Goal: Task Accomplishment & Management: Complete application form

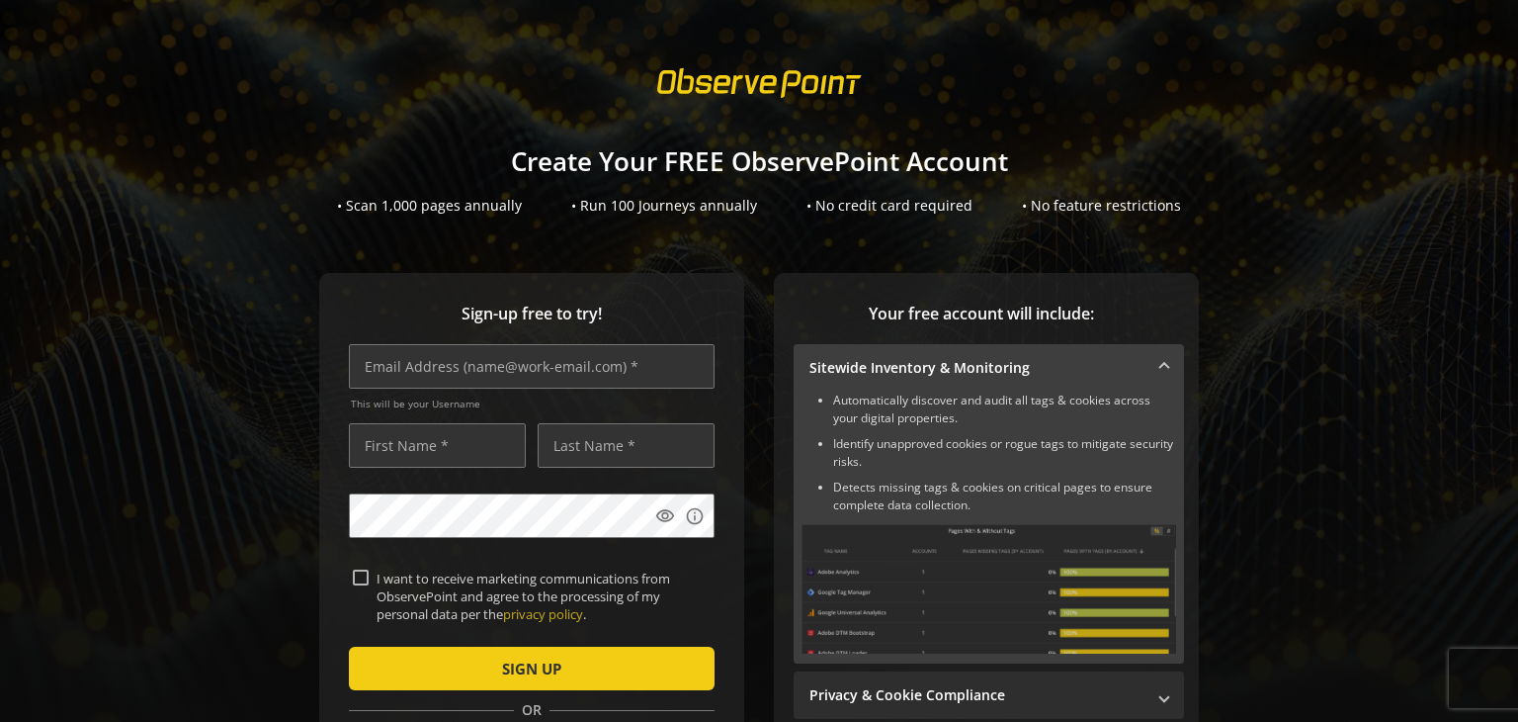
click at [217, 261] on sign-up "Create Your FREE ObservePoint Account • Scan 1,000 pages annually • Run 100 Jou…" at bounding box center [759, 361] width 1518 height 722
click at [985, 399] on li "Automatically discover and audit all tags & cookies across your digital propert…" at bounding box center [1004, 409] width 343 height 36
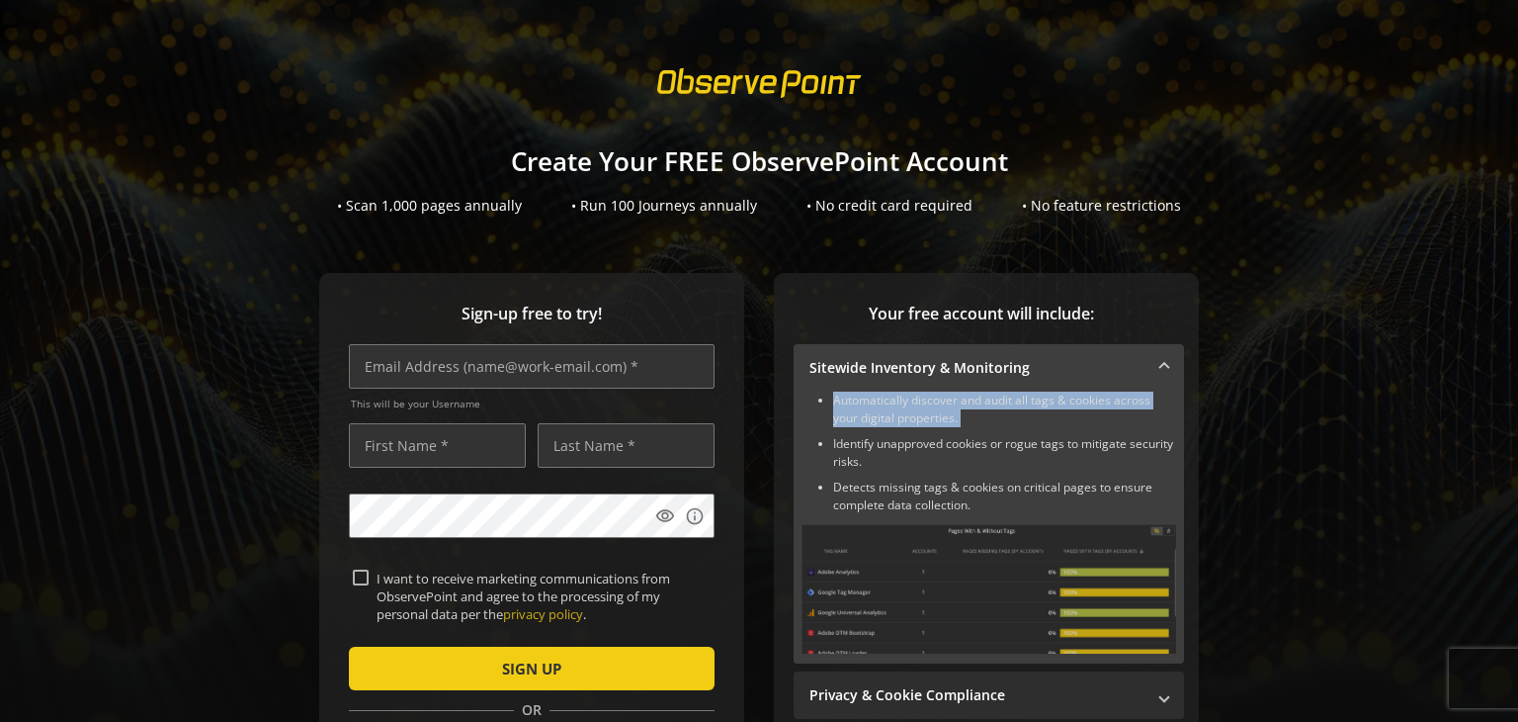
click at [985, 399] on li "Automatically discover and audit all tags & cookies across your digital propert…" at bounding box center [1004, 409] width 343 height 36
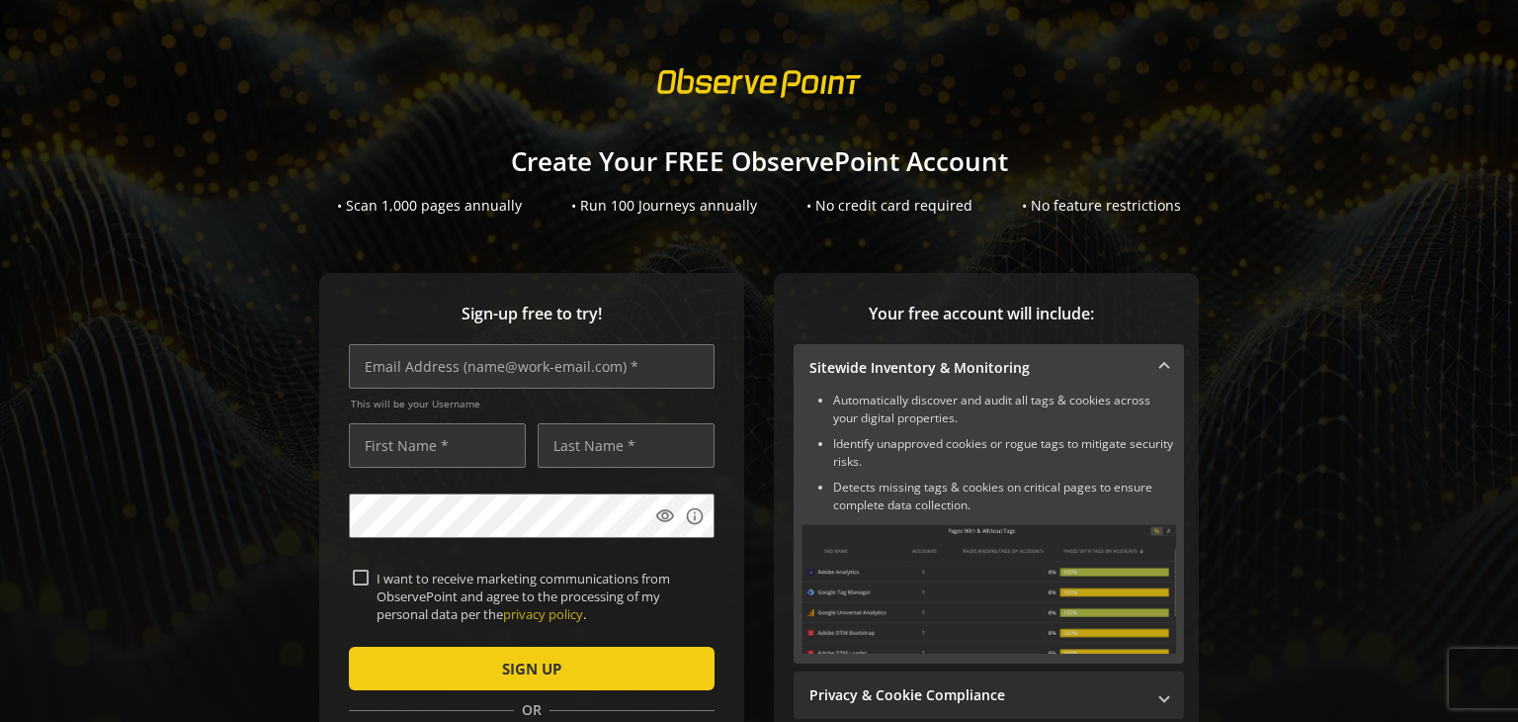
click at [921, 429] on ul "Automatically discover and audit all tags & cookies across your digital propert…" at bounding box center [989, 452] width 375 height 123
click at [877, 447] on li "Identify unapproved cookies or rogue tags to mitigate security risks." at bounding box center [1004, 453] width 343 height 36
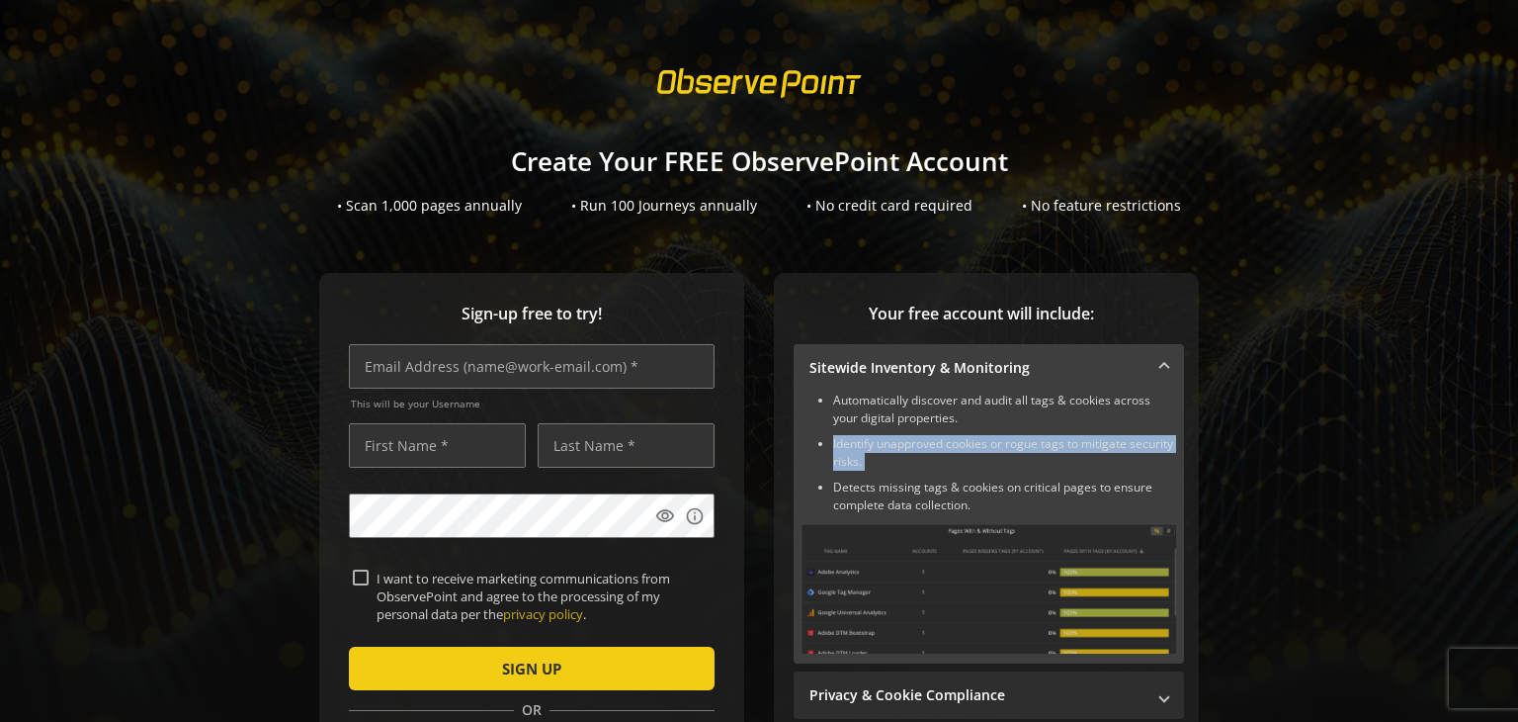
click at [878, 447] on li "Identify unapproved cookies or rogue tags to mitigate security risks." at bounding box center [1004, 453] width 343 height 36
click at [906, 462] on li "Identify unapproved cookies or rogue tags to mitigate security risks." at bounding box center [1004, 453] width 343 height 36
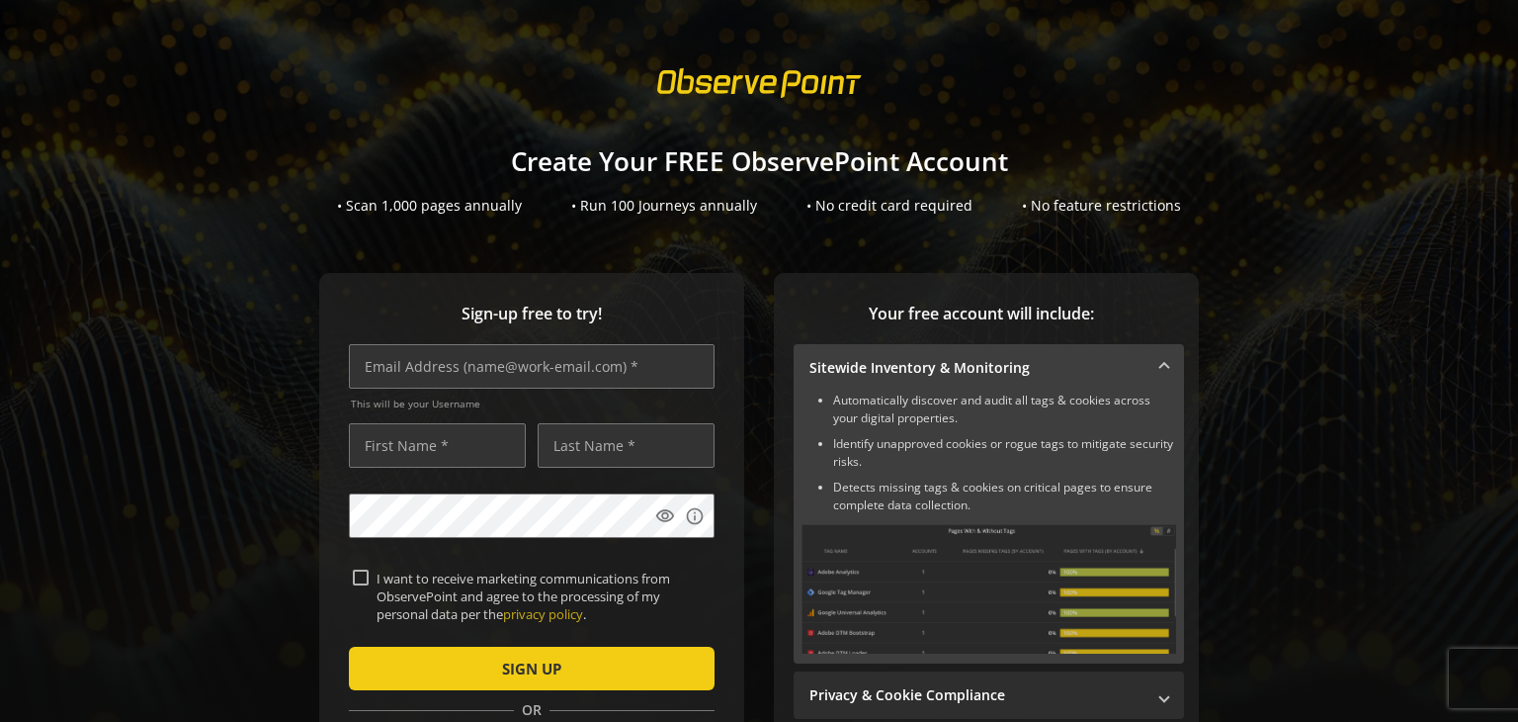
click at [861, 448] on li "Identify unapproved cookies or rogue tags to mitigate security risks." at bounding box center [1004, 453] width 343 height 36
click at [860, 448] on li "Identify unapproved cookies or rogue tags to mitigate security risks." at bounding box center [1004, 453] width 343 height 36
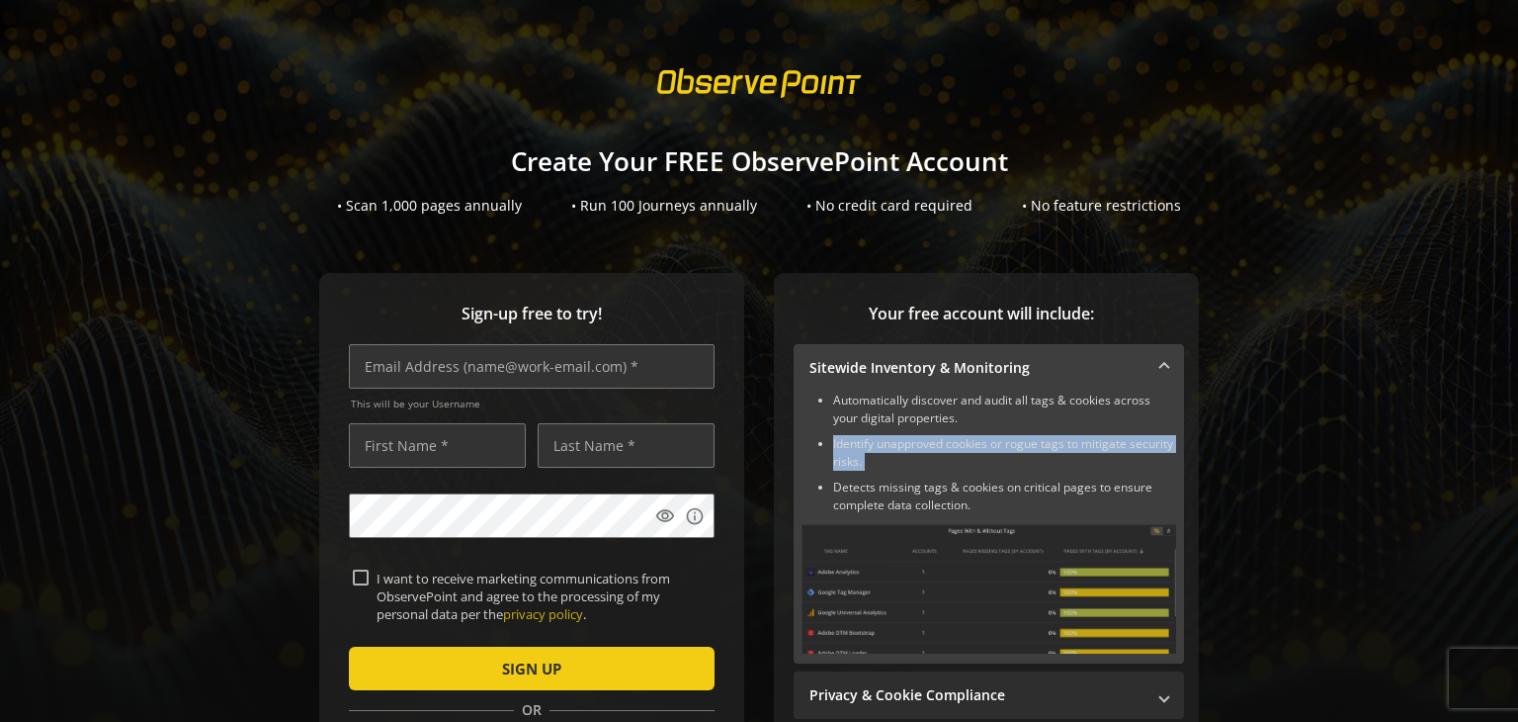
click at [860, 448] on li "Identify unapproved cookies or rogue tags to mitigate security risks." at bounding box center [1004, 453] width 343 height 36
click at [867, 491] on li "Detects missing tags & cookies on critical pages to ensure complete data collec…" at bounding box center [1004, 496] width 343 height 36
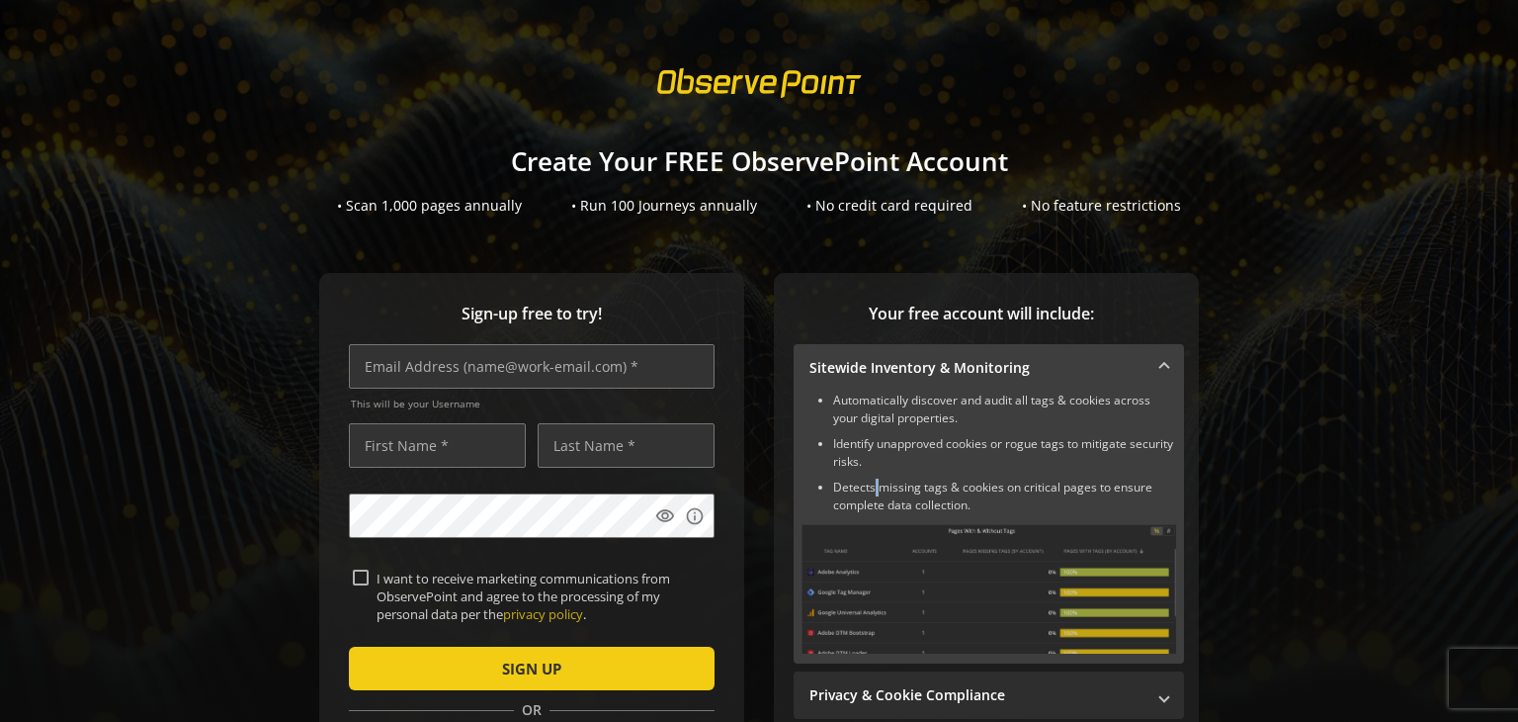
click at [867, 491] on li "Detects missing tags & cookies on critical pages to ensure complete data collec…" at bounding box center [1004, 496] width 343 height 36
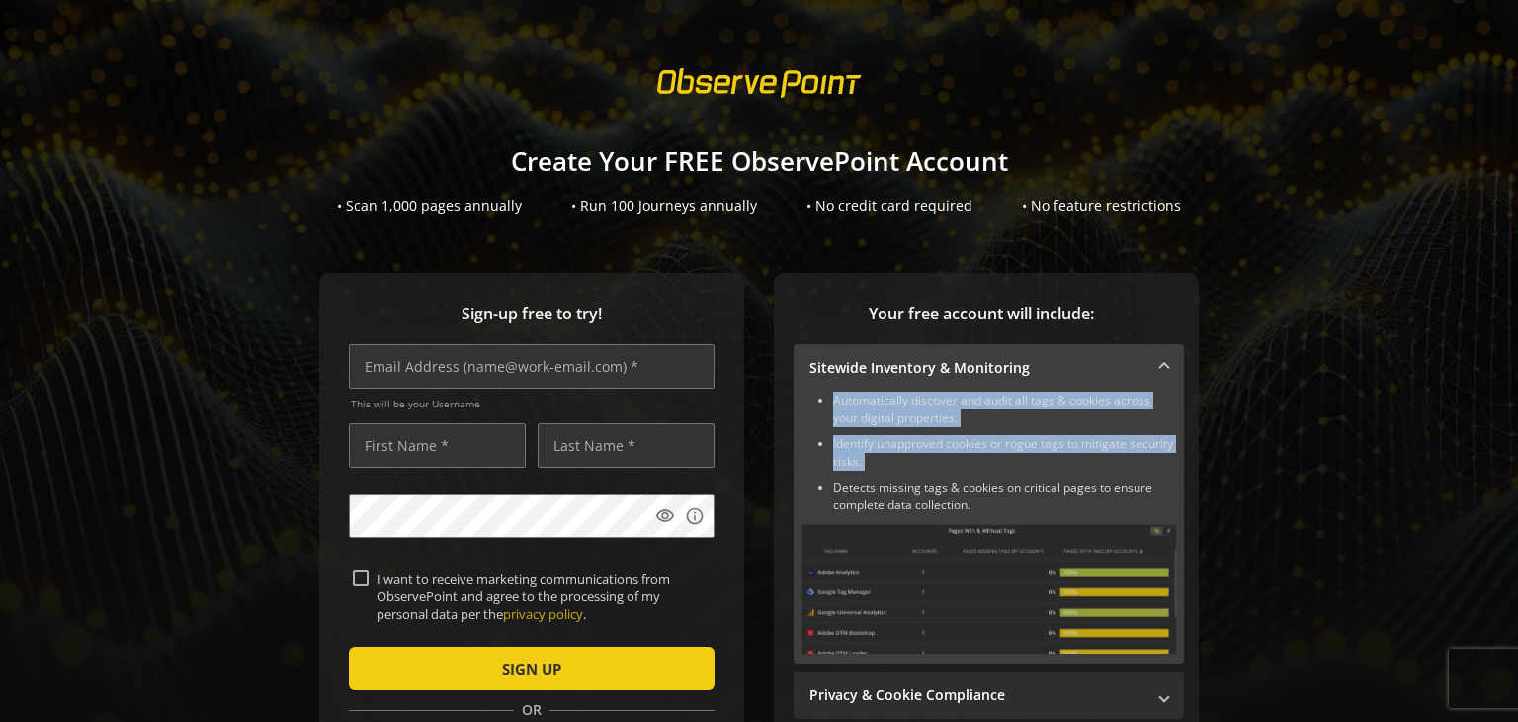
click at [867, 491] on li "Detects missing tags & cookies on critical pages to ensure complete data collec…" at bounding box center [1004, 496] width 343 height 36
click at [913, 494] on li "Detects missing tags & cookies on critical pages to ensure complete data collec…" at bounding box center [1004, 496] width 343 height 36
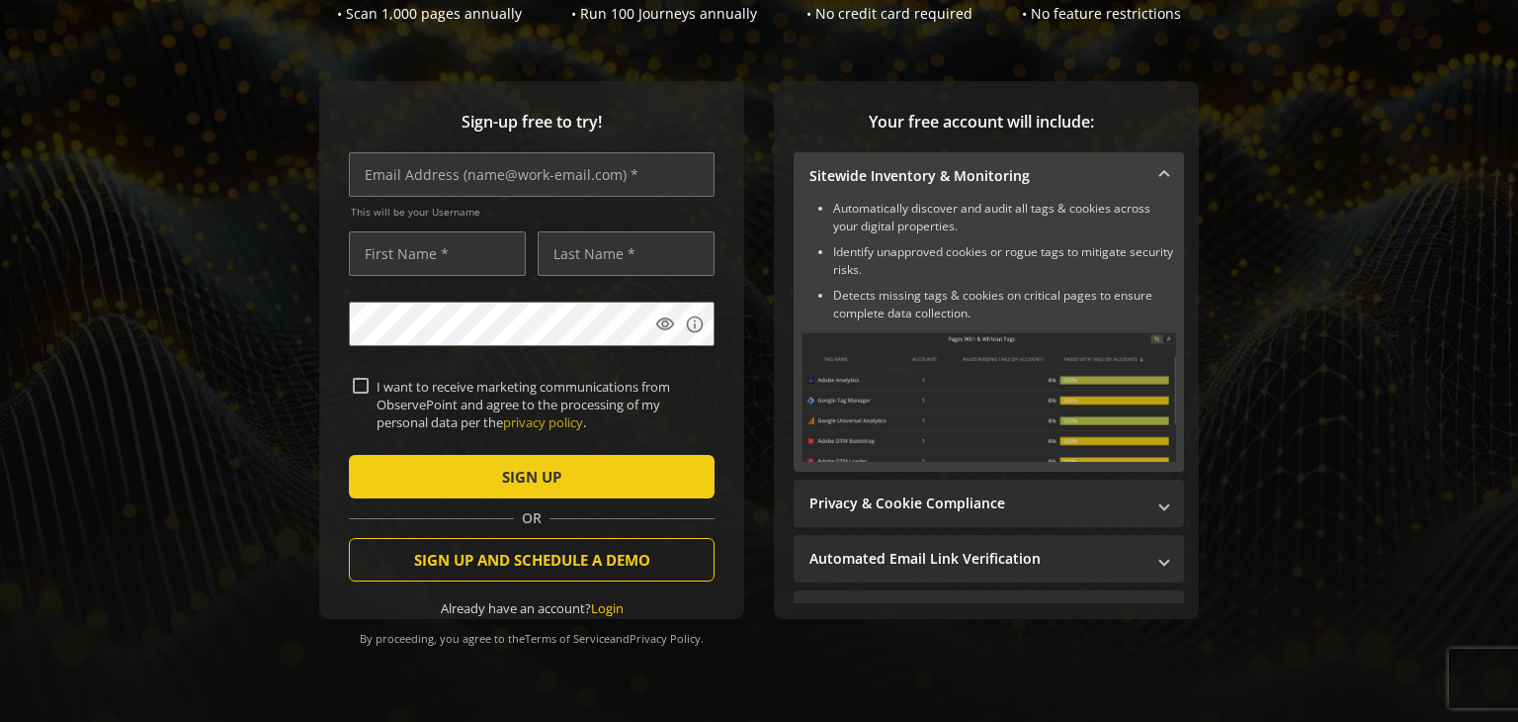
scroll to position [202, 0]
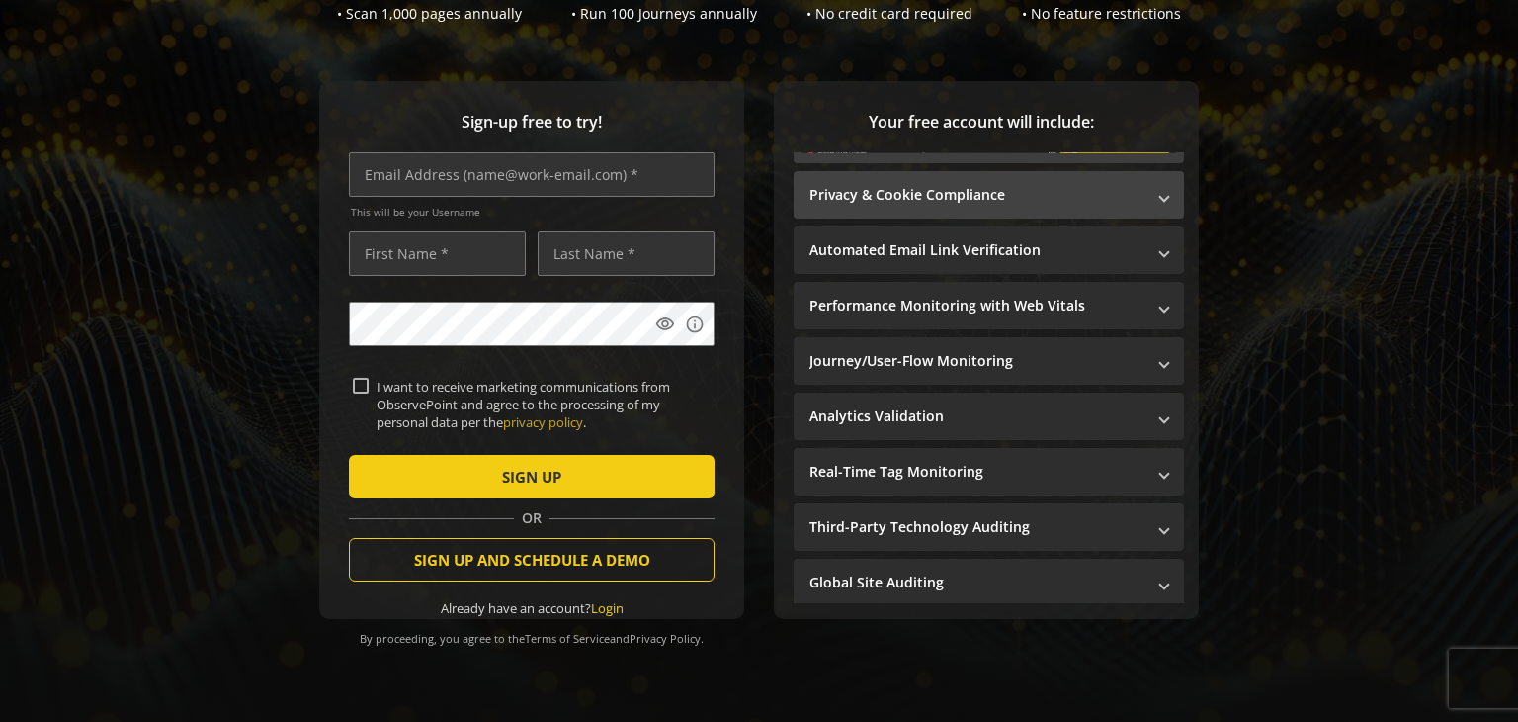
click at [1000, 185] on mat-panel-title "Privacy & Cookie Compliance" at bounding box center [977, 195] width 335 height 20
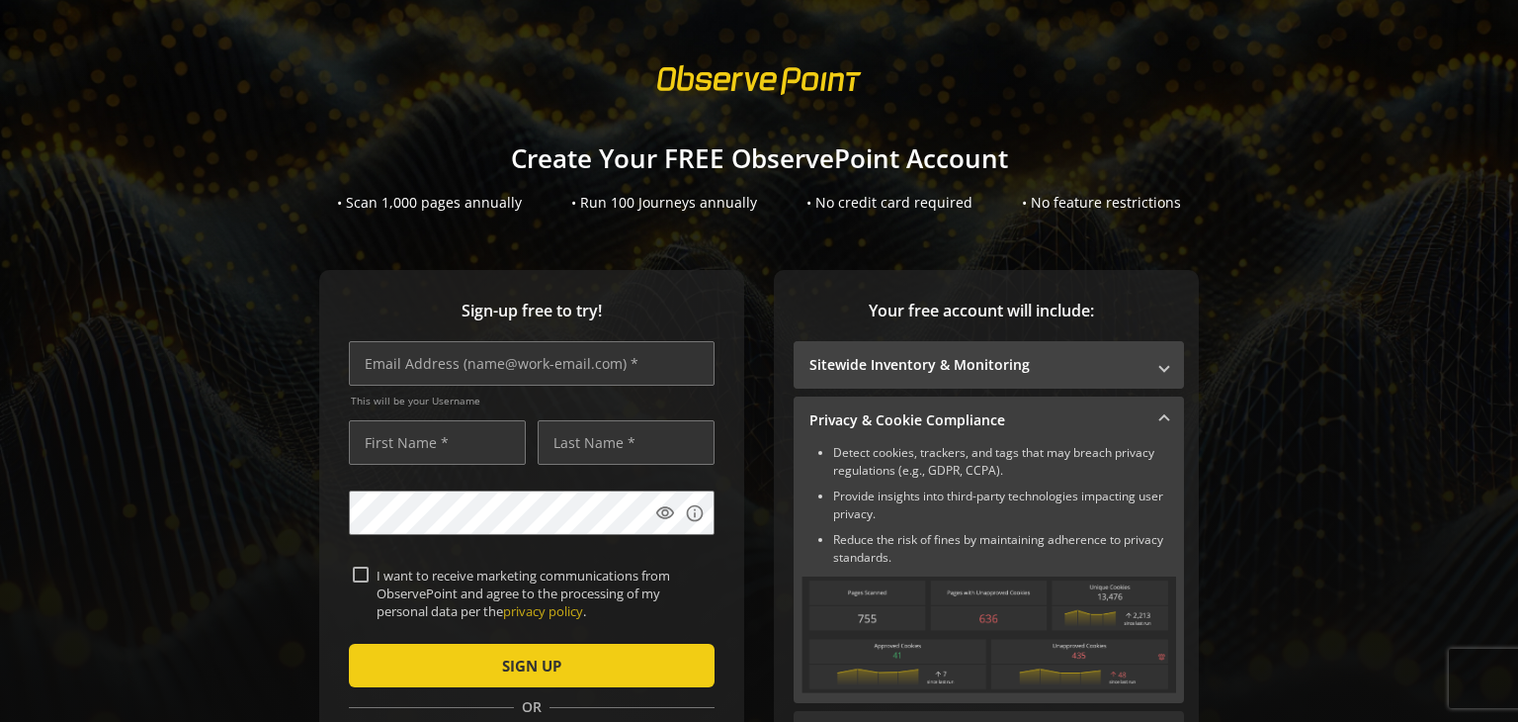
scroll to position [0, 0]
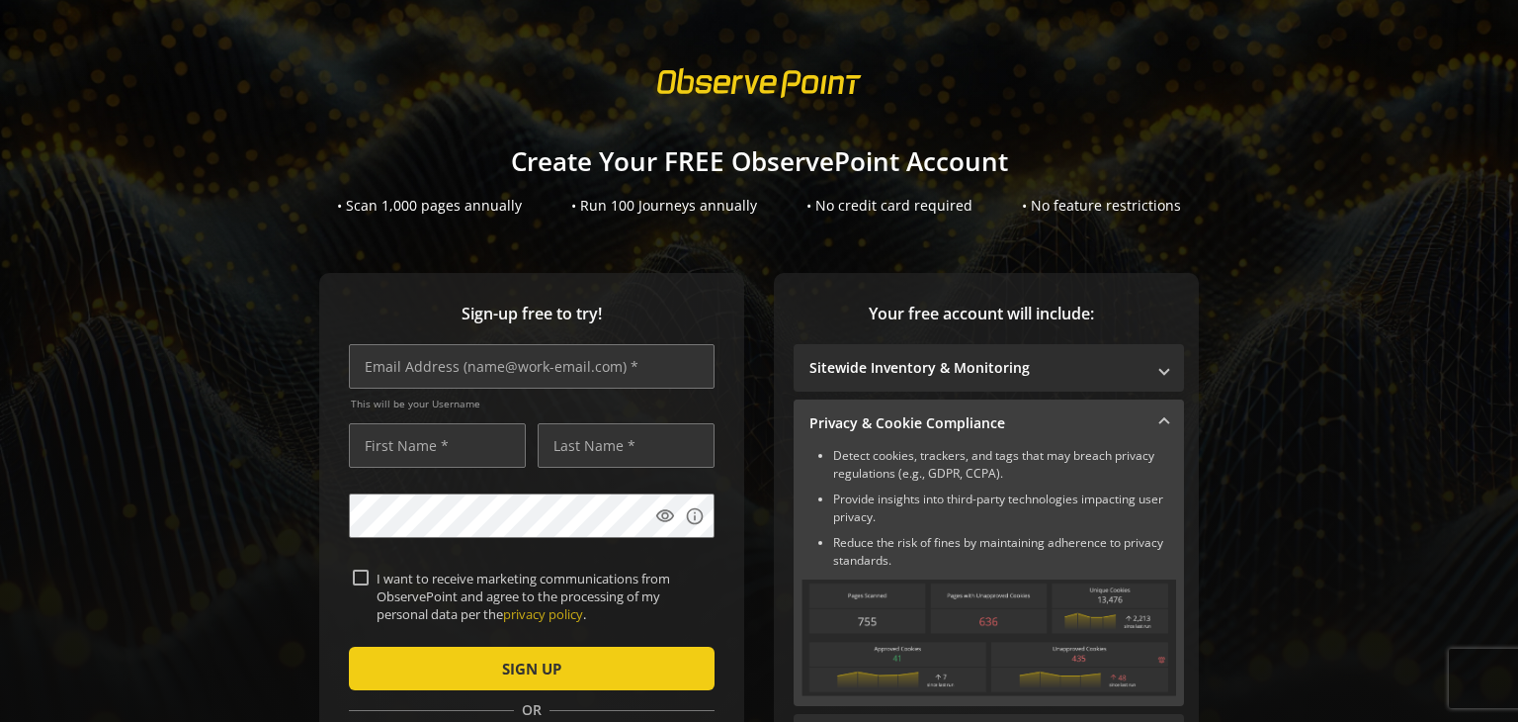
click at [1161, 418] on span at bounding box center [1165, 423] width 8 height 21
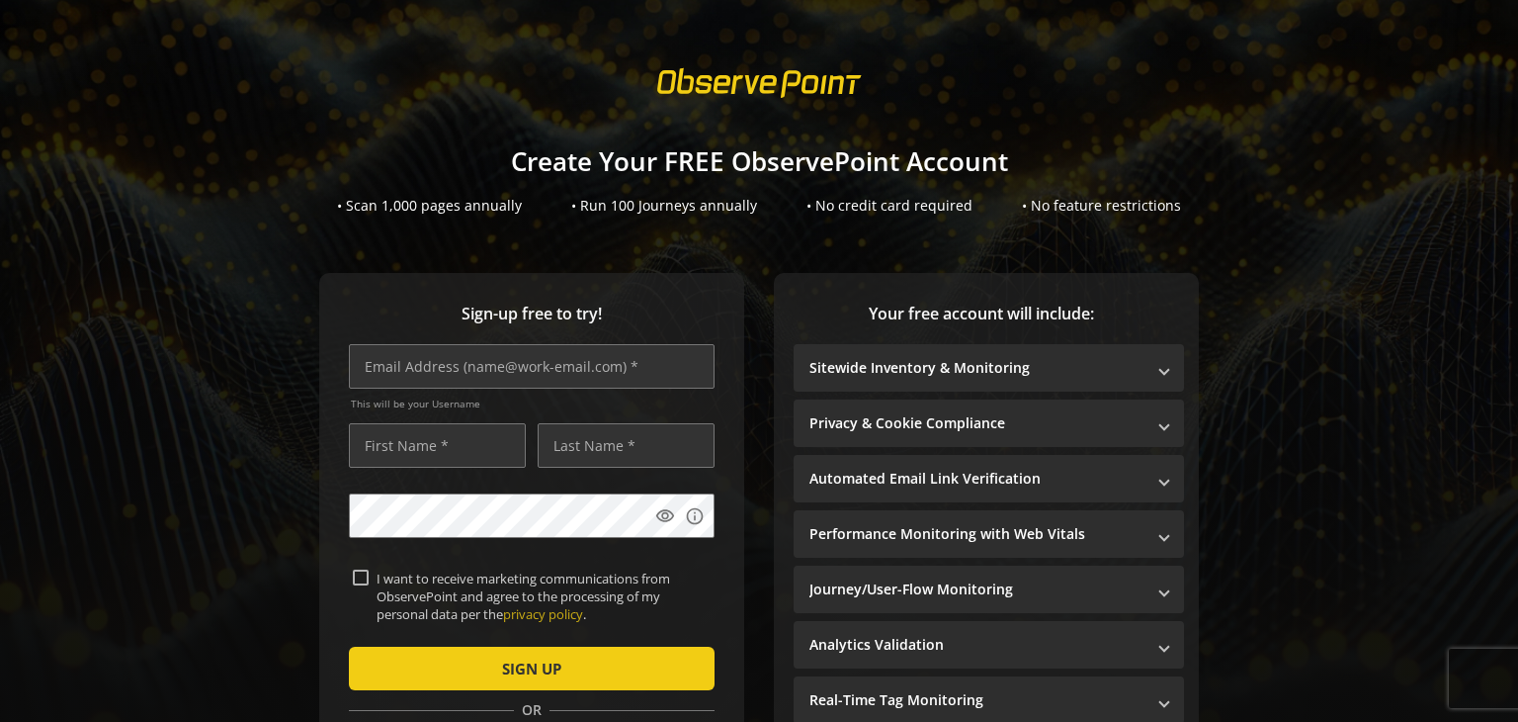
click at [215, 321] on div "Sign-up free to try! This will be your Username visibility info I want to recei…" at bounding box center [759, 565] width 1471 height 585
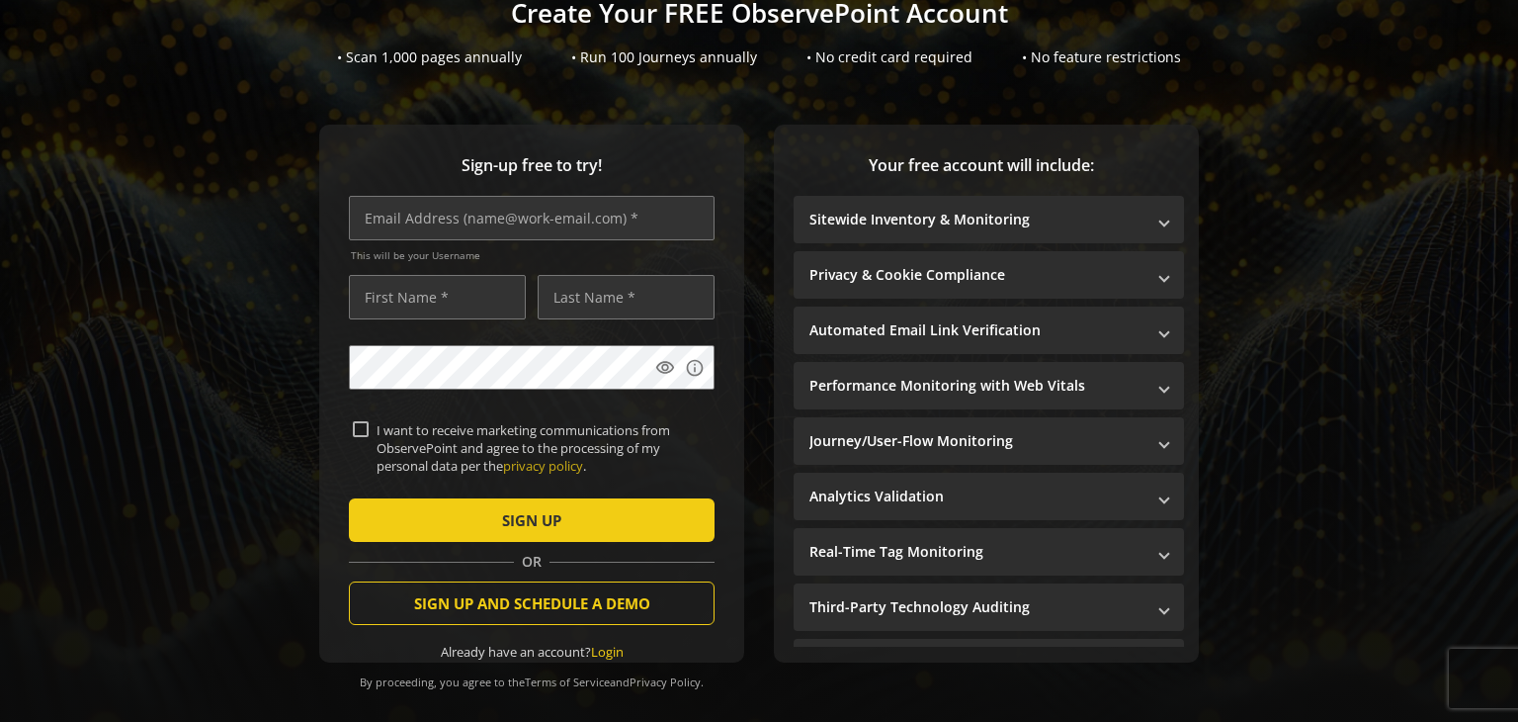
scroll to position [171, 0]
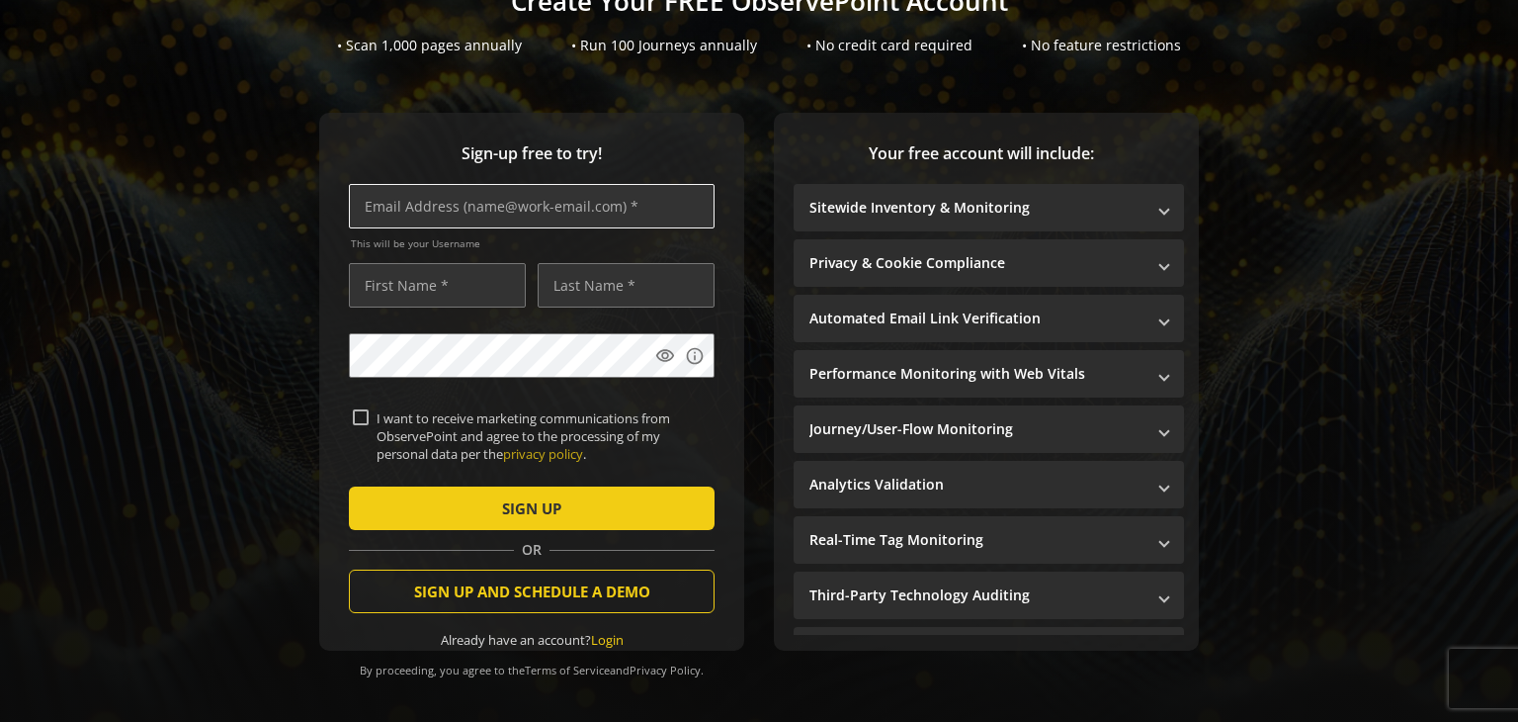
click at [554, 202] on input "text" at bounding box center [532, 206] width 366 height 44
click at [237, 220] on div "Sign-up free to try! This will be your Username visibility info I want to recei…" at bounding box center [759, 405] width 1471 height 585
click at [466, 200] on input "text" at bounding box center [532, 206] width 366 height 44
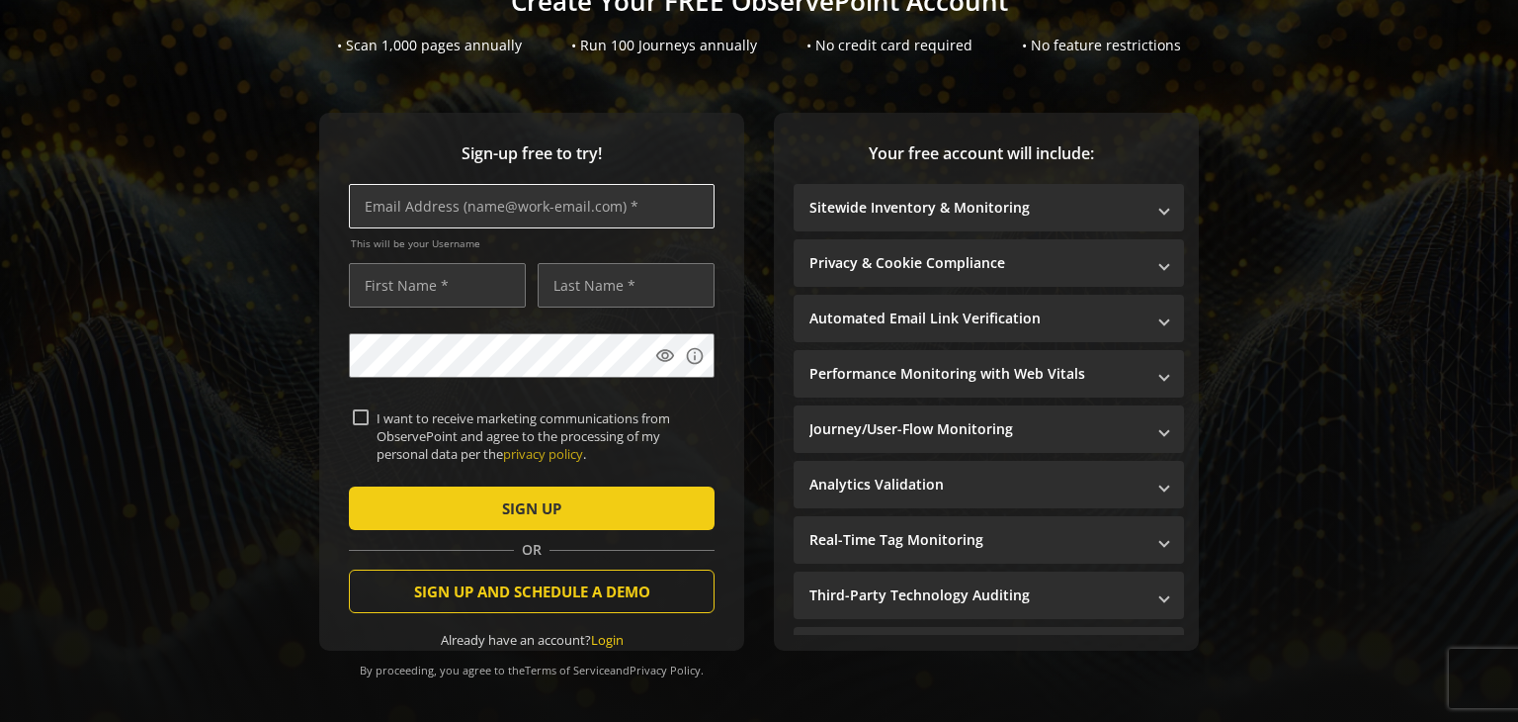
click at [466, 200] on input "text" at bounding box center [532, 206] width 366 height 44
click at [446, 195] on input "text" at bounding box center [532, 206] width 366 height 44
click at [226, 192] on div "Sign-up free to try! This will be your Username visibility info I want to recei…" at bounding box center [759, 405] width 1471 height 585
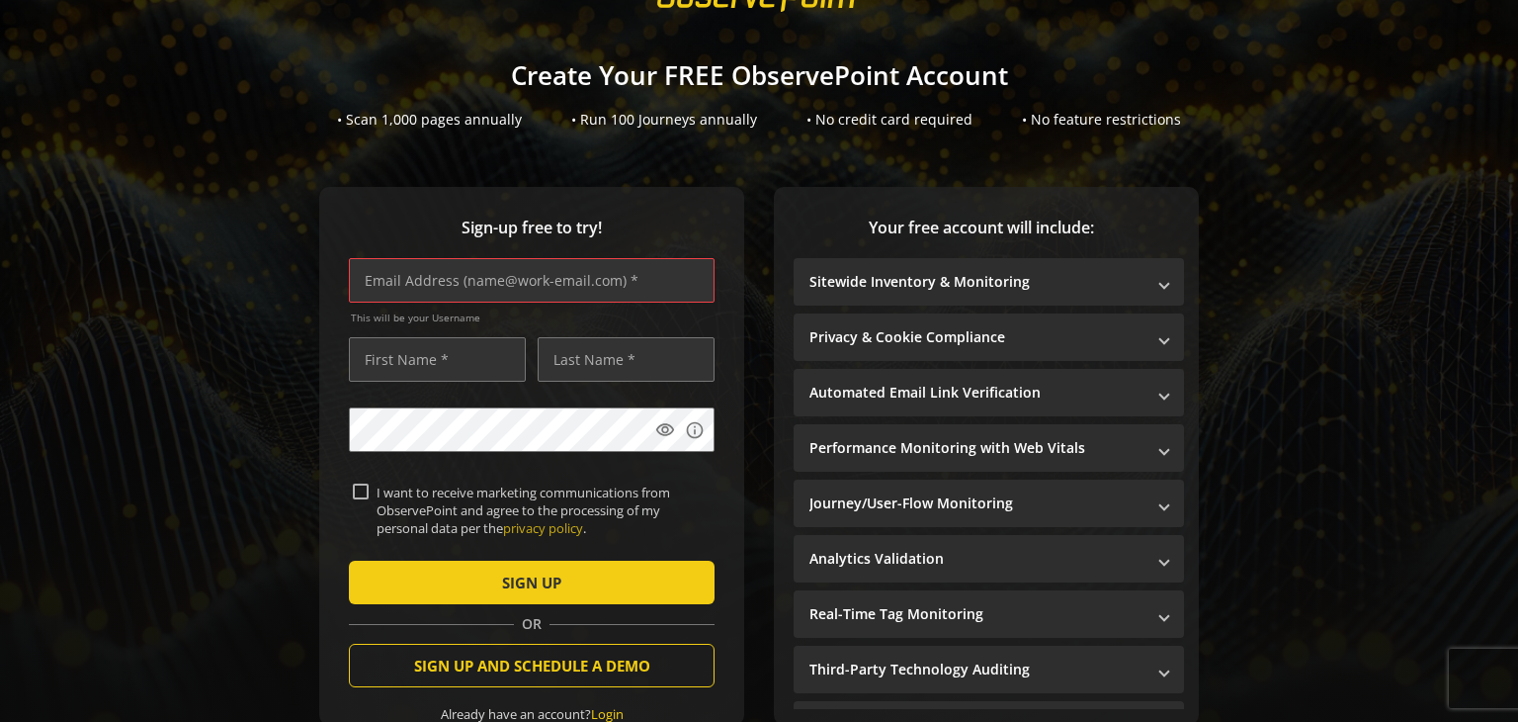
scroll to position [0, 0]
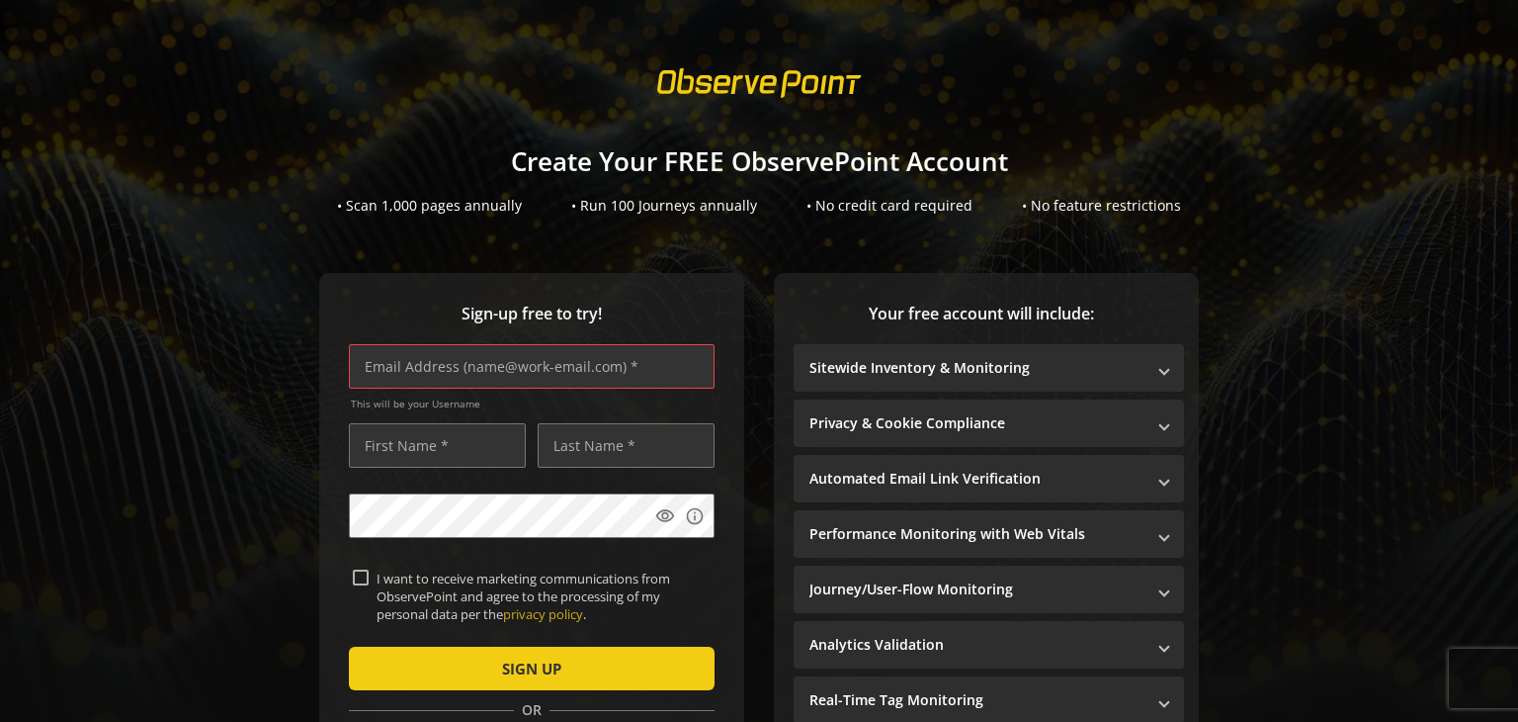
click at [613, 200] on div "• Run 100 Journeys annually" at bounding box center [664, 206] width 186 height 20
click at [683, 219] on sign-up "Create Your FREE ObservePoint Account • Scan 1,000 pages annually • Run 100 Jou…" at bounding box center [759, 361] width 1518 height 722
click at [426, 391] on div "This will be your Username" at bounding box center [532, 383] width 366 height 78
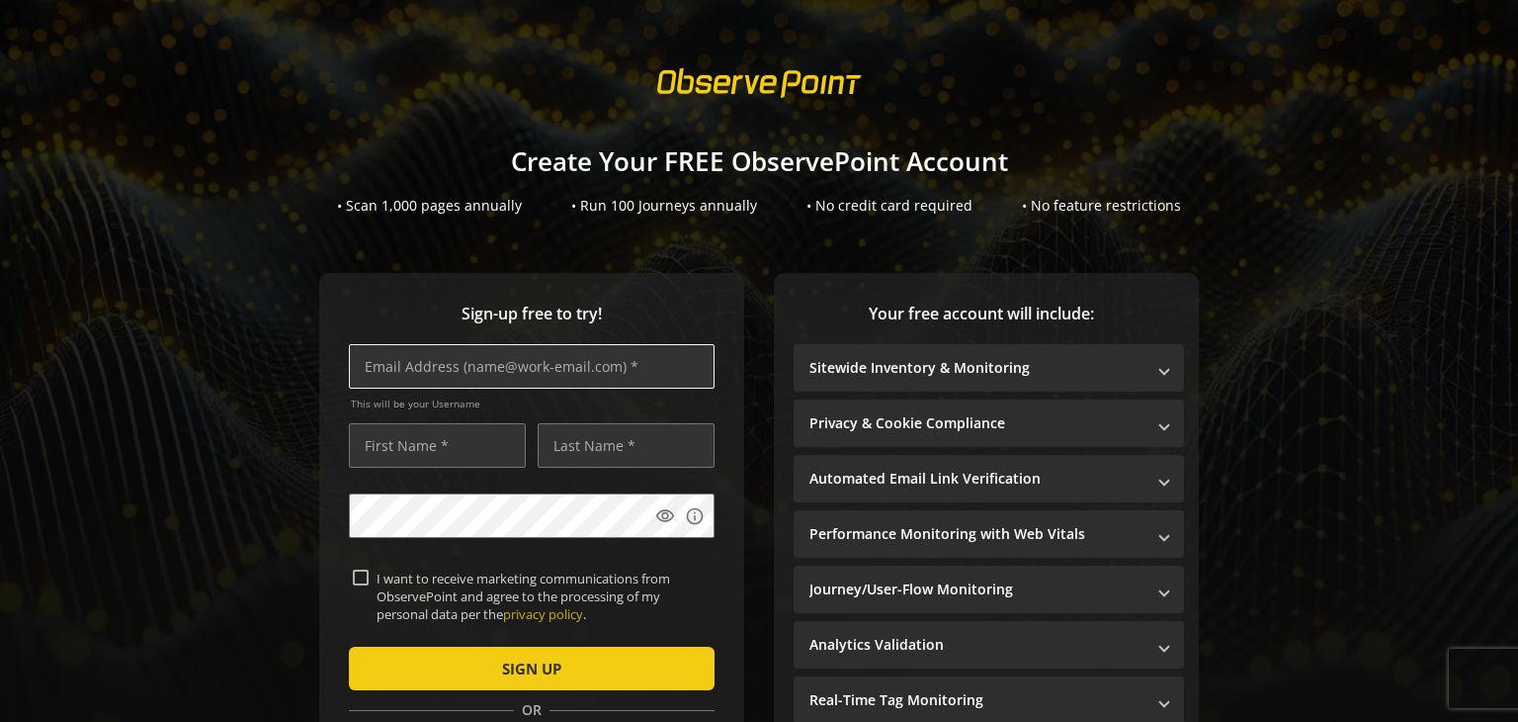
click at [430, 371] on input "text" at bounding box center [532, 366] width 366 height 44
click at [248, 258] on sign-up "Create Your FREE ObservePoint Account • Scan 1,000 pages annually • Run 100 Jou…" at bounding box center [759, 361] width 1518 height 722
